Goal: Check status: Check status

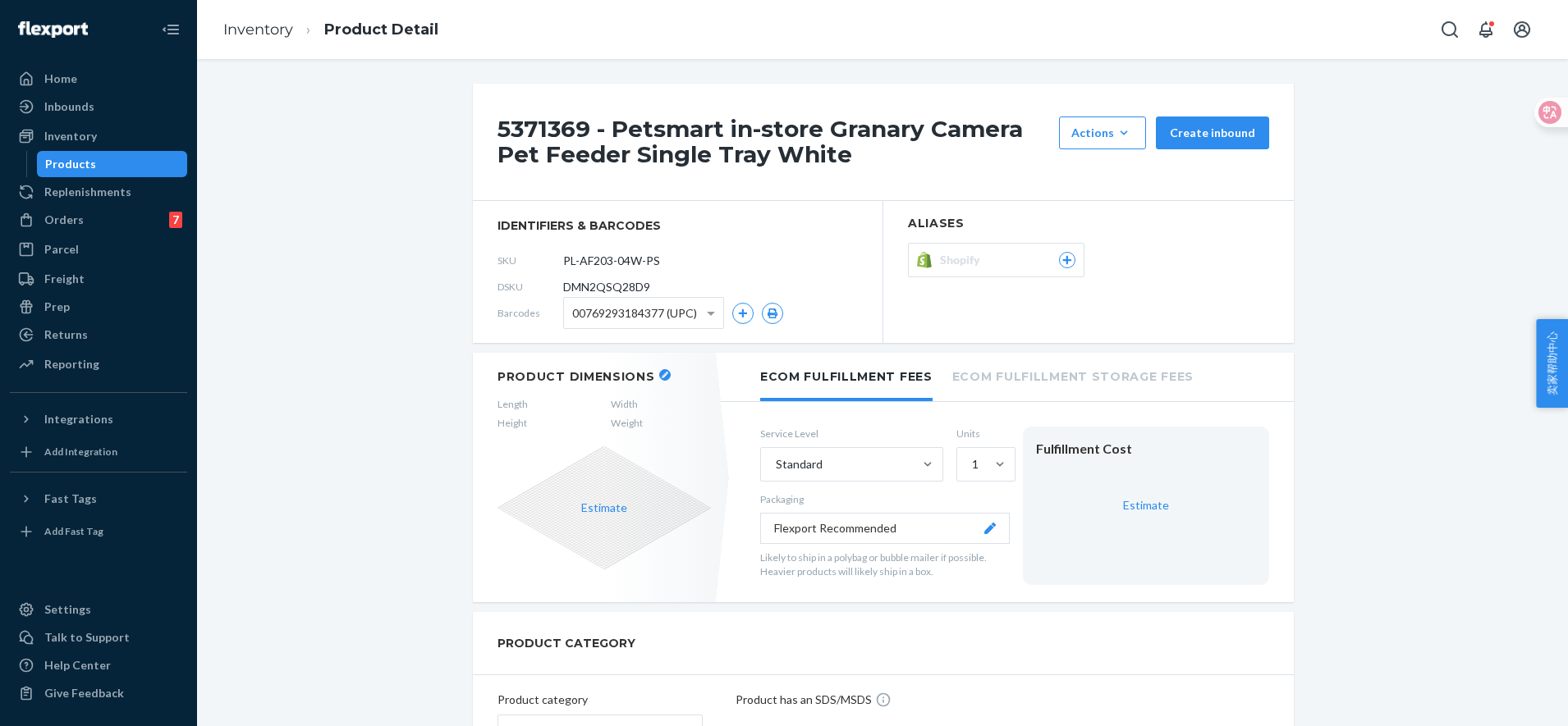
click at [54, 216] on div "Orders" at bounding box center [64, 220] width 40 height 16
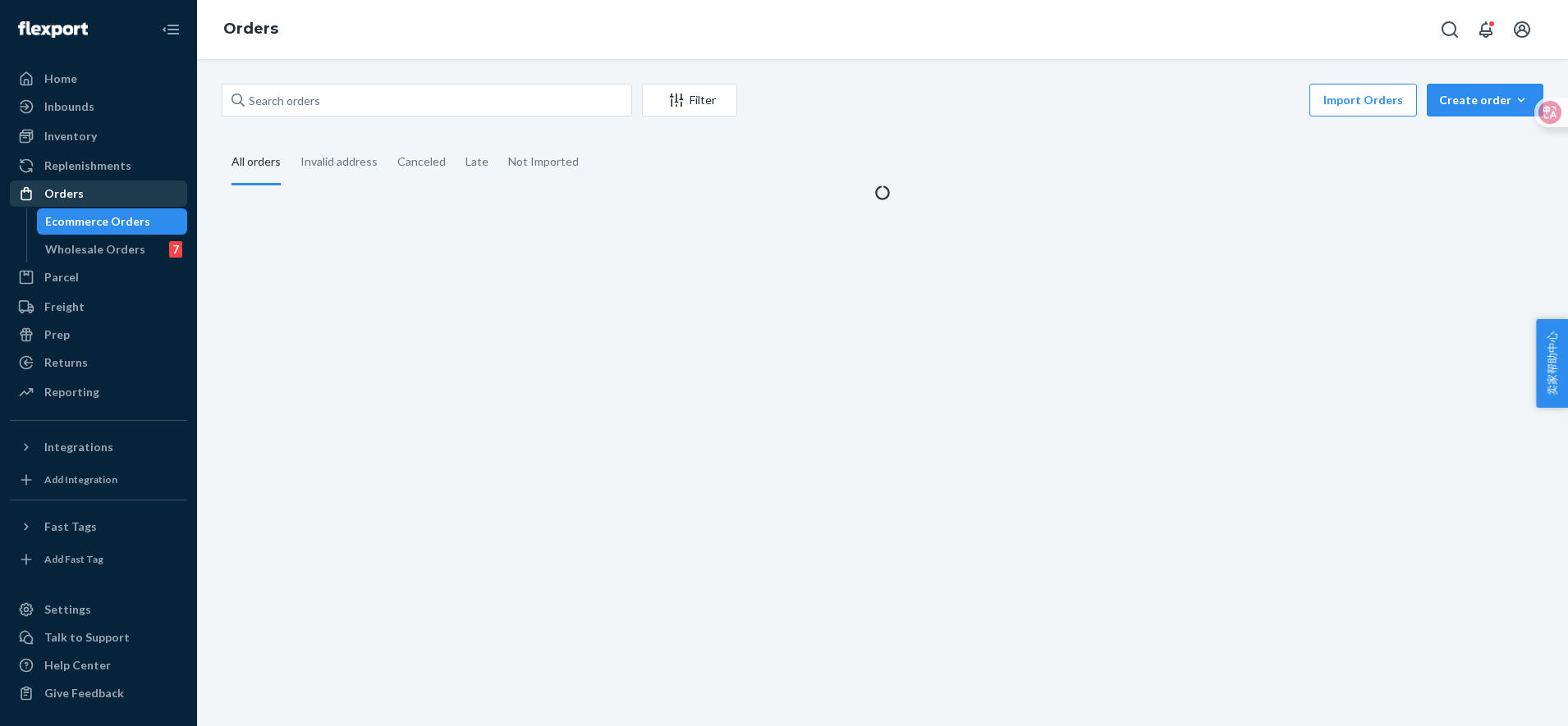
click at [62, 202] on div "Orders" at bounding box center [64, 194] width 40 height 16
click at [71, 235] on div "Ecommerce Orders Wholesale Orders 7" at bounding box center [106, 235] width 161 height 54
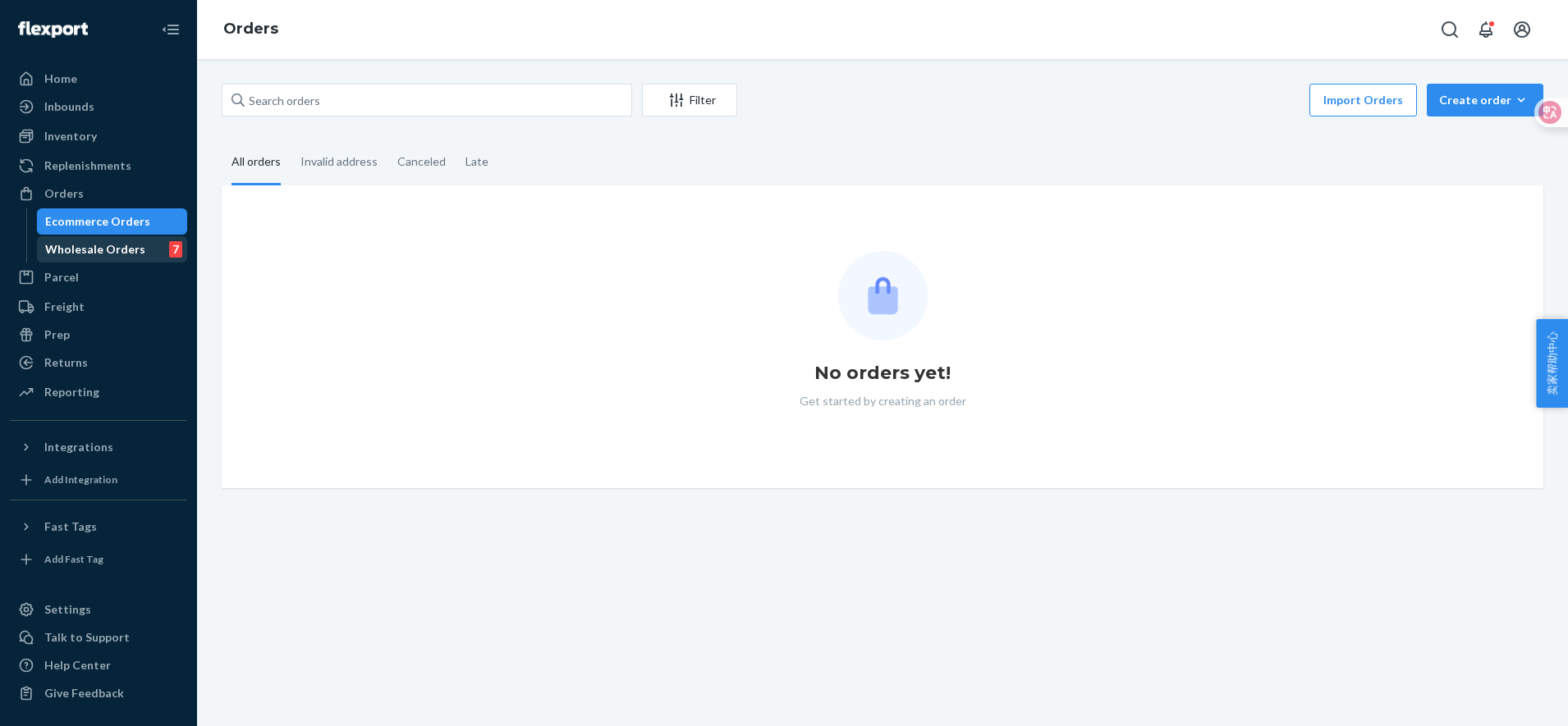
click at [132, 251] on div "Wholesale Orders" at bounding box center [95, 250] width 100 height 16
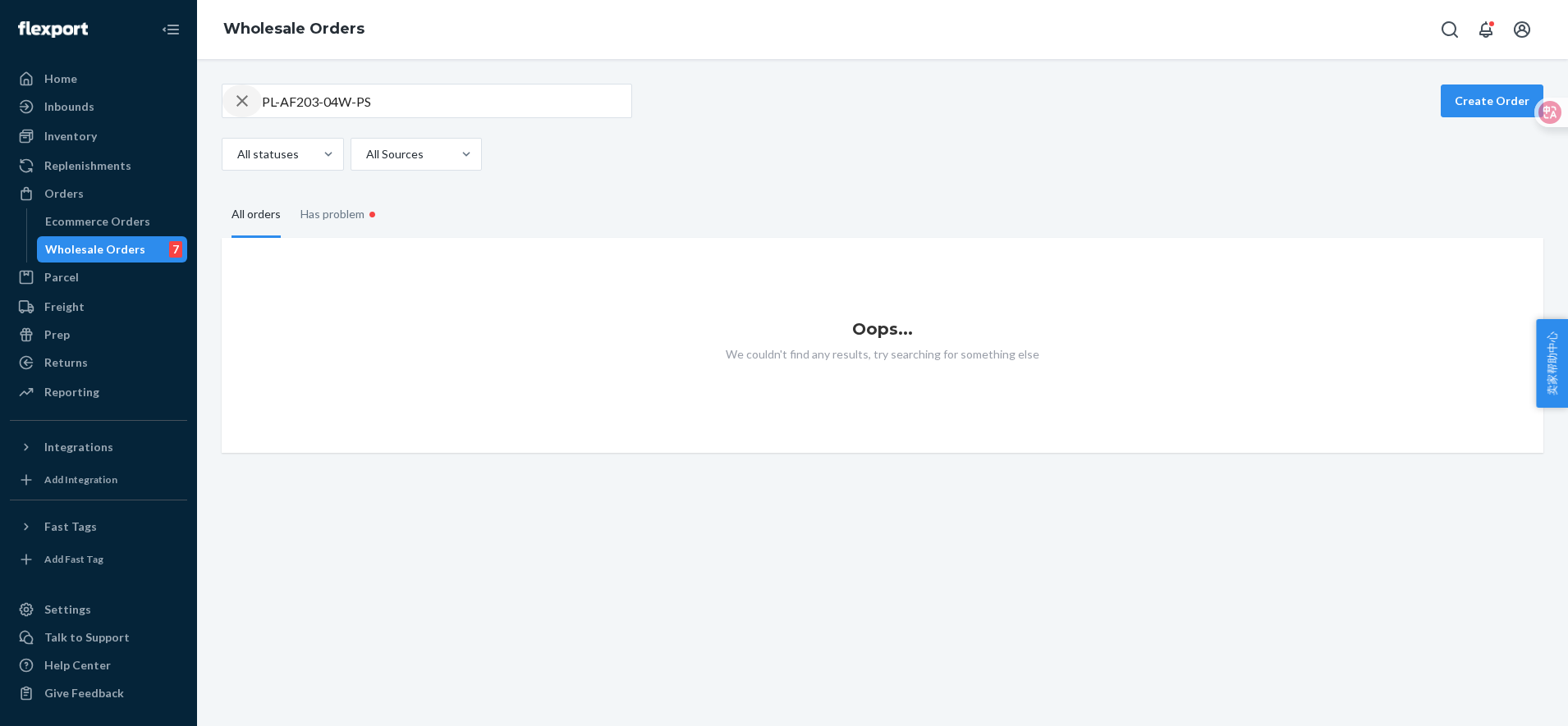
click at [242, 101] on icon "button" at bounding box center [242, 101] width 12 height 12
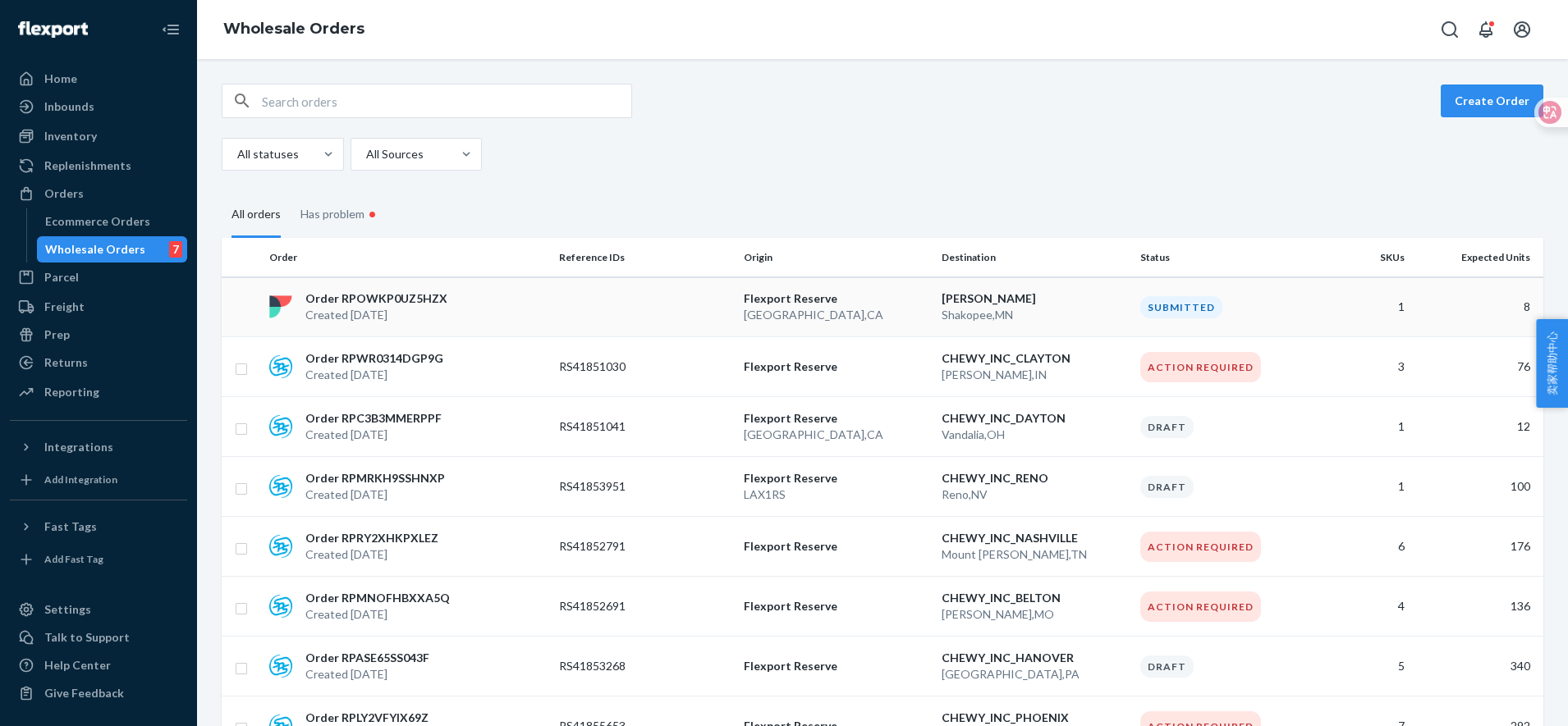
click at [770, 313] on p "[GEOGRAPHIC_DATA] , [GEOGRAPHIC_DATA]" at bounding box center [836, 315] width 186 height 16
